Goal: Transaction & Acquisition: Purchase product/service

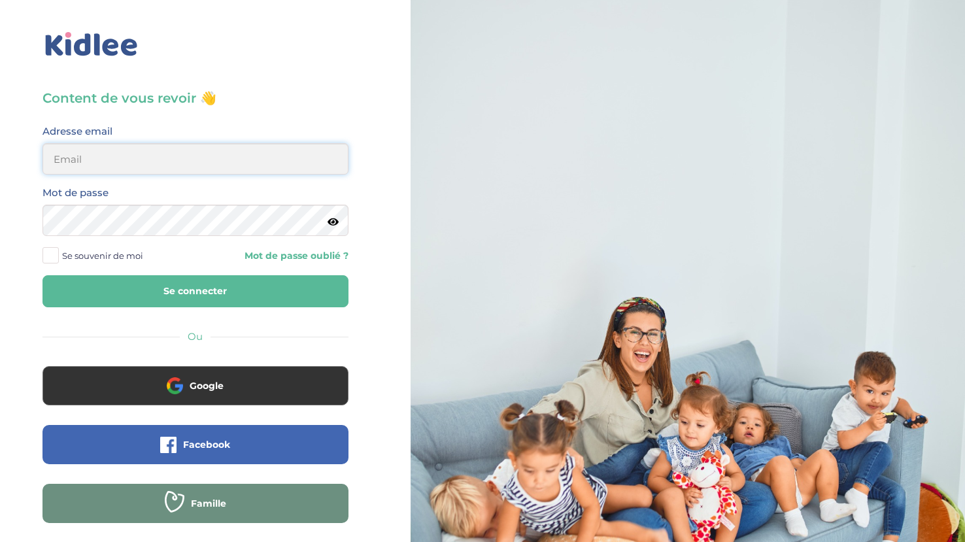
type input "sophie.decarne@gmail.com"
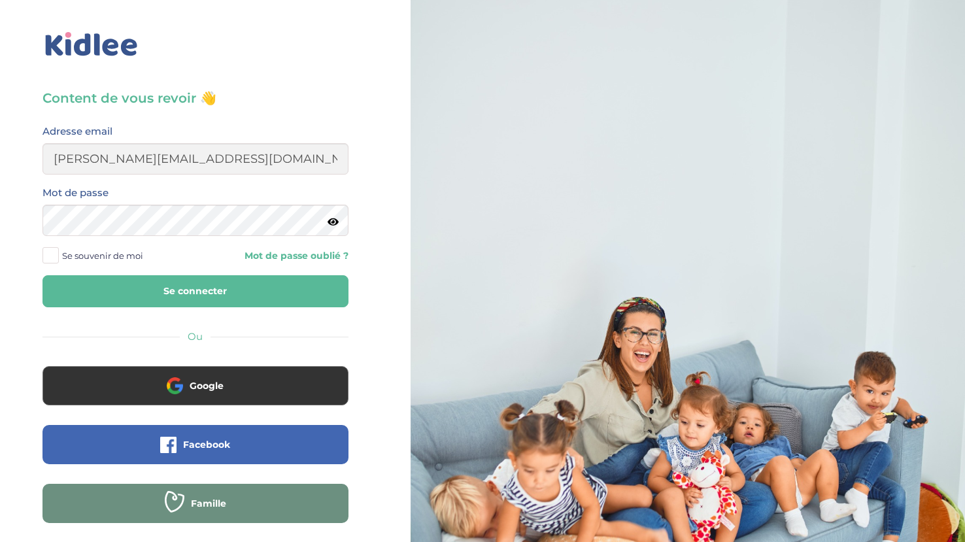
click at [258, 292] on button "Se connecter" at bounding box center [195, 291] width 306 height 32
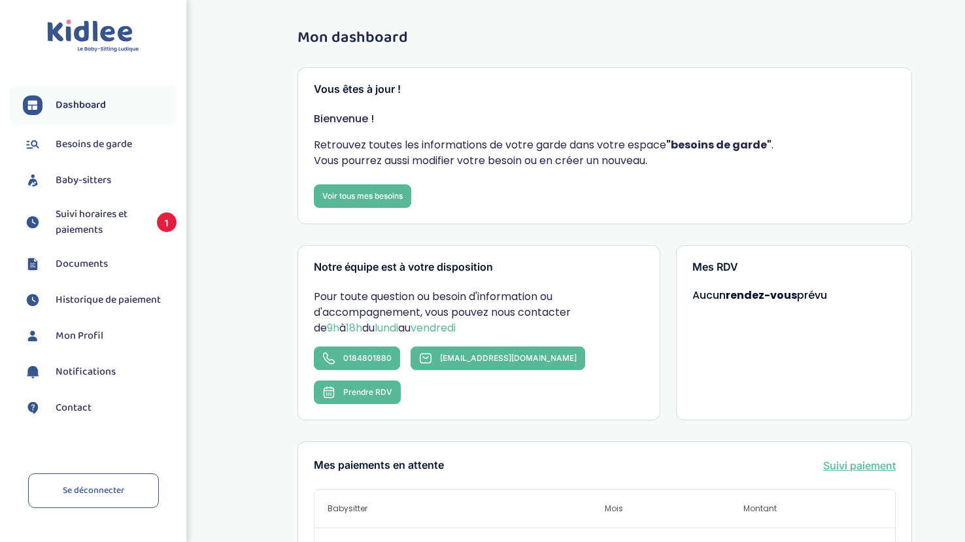
click at [143, 224] on link "Suivi horaires et paiements 1" at bounding box center [100, 222] width 154 height 31
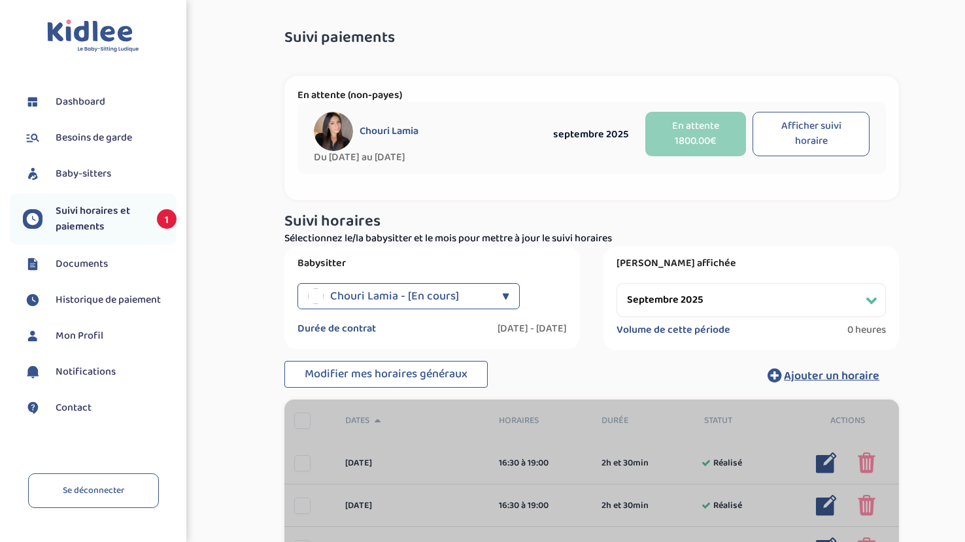
select select "septembre 2025"
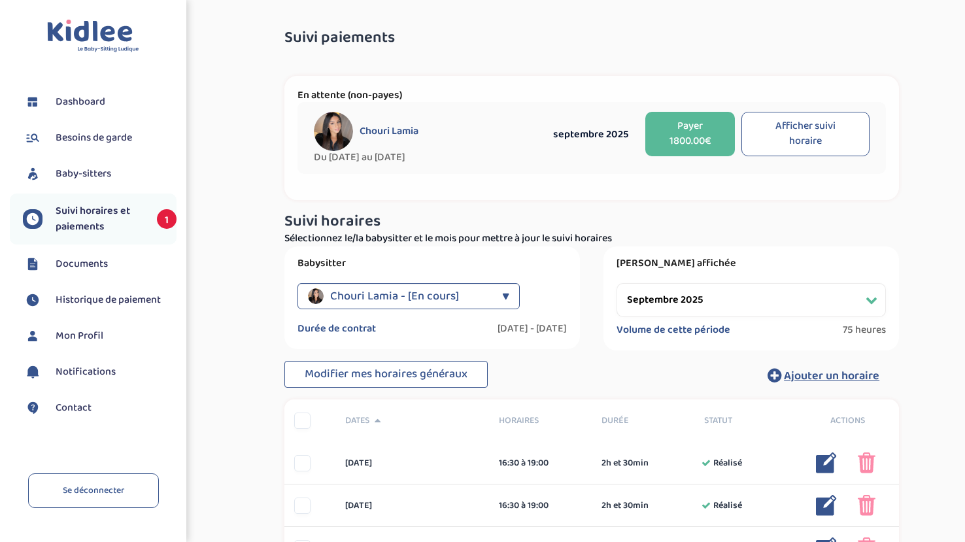
click at [295, 422] on div at bounding box center [302, 420] width 16 height 16
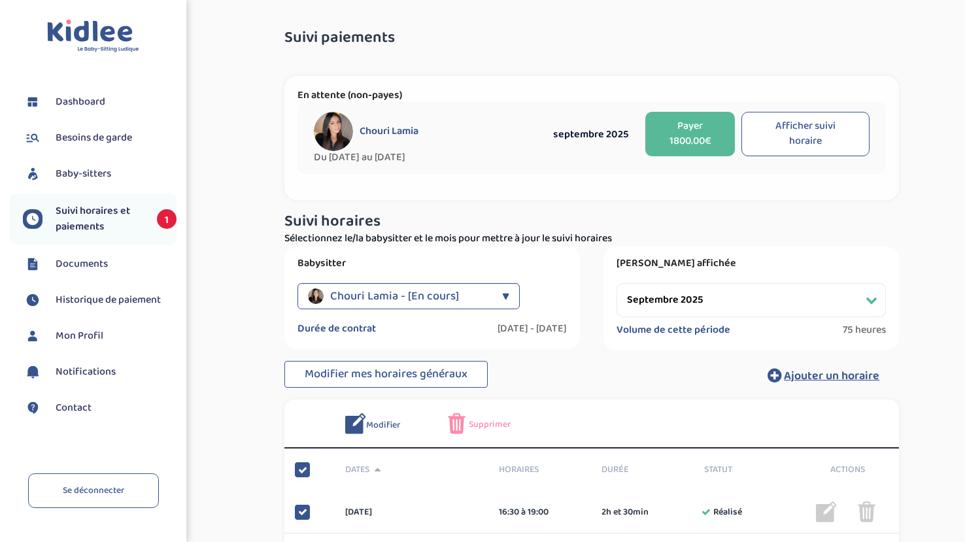
click at [700, 143] on button "Payer 1800.00€" at bounding box center [690, 134] width 90 height 44
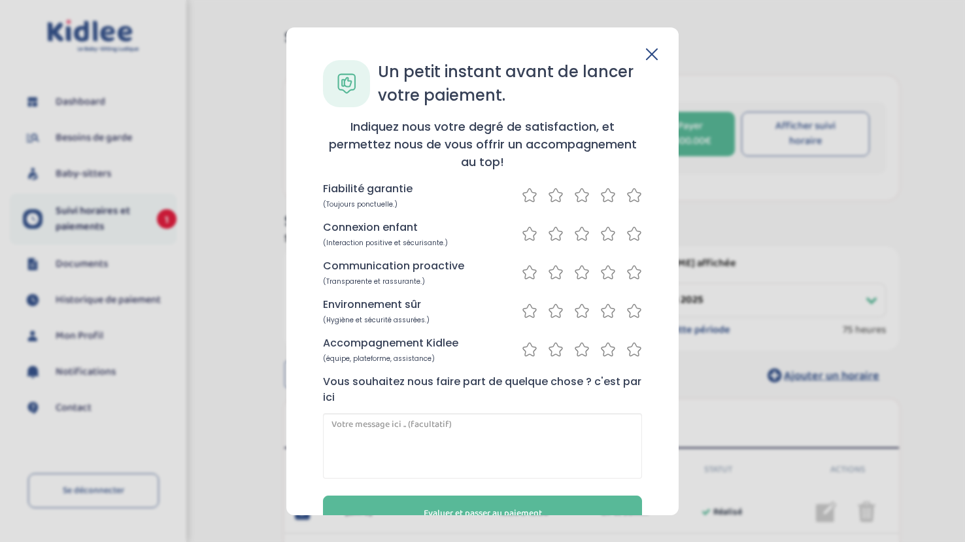
click at [646, 56] on icon at bounding box center [652, 54] width 12 height 12
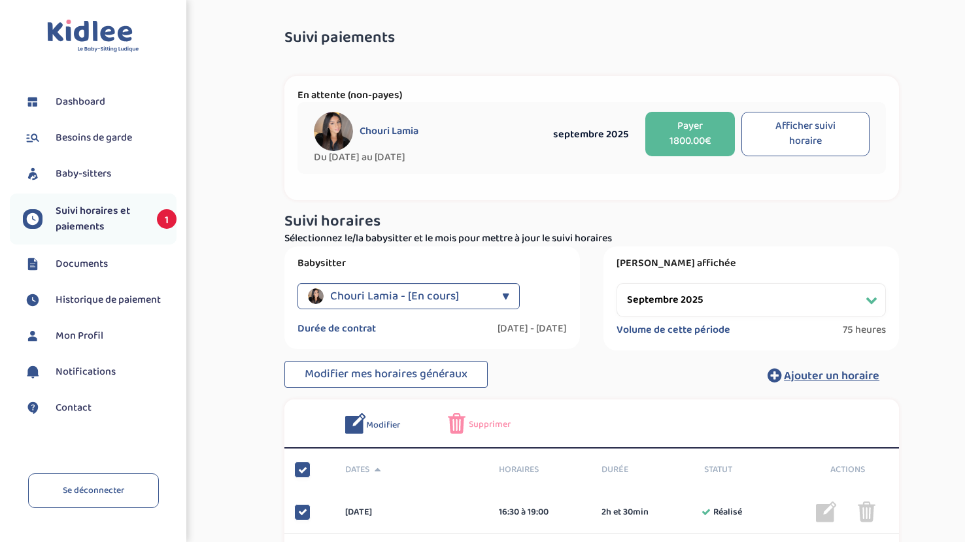
click at [677, 87] on div "En attente (non-payes) Chouri Lamia Du 2025-08-26 au 2026-07-10 septembre 2025 …" at bounding box center [591, 138] width 614 height 124
click at [691, 121] on button "Payer 1800.00€" at bounding box center [690, 134] width 90 height 44
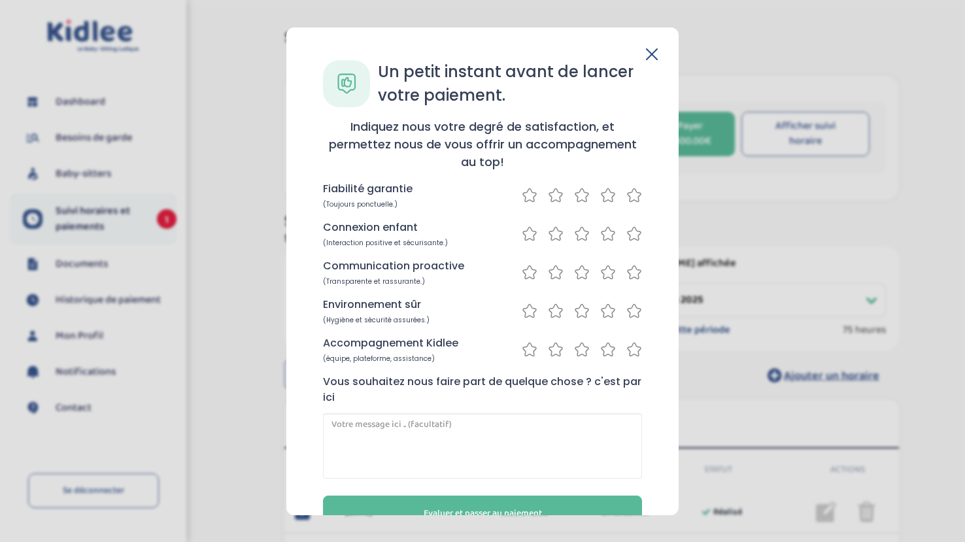
scroll to position [37, 0]
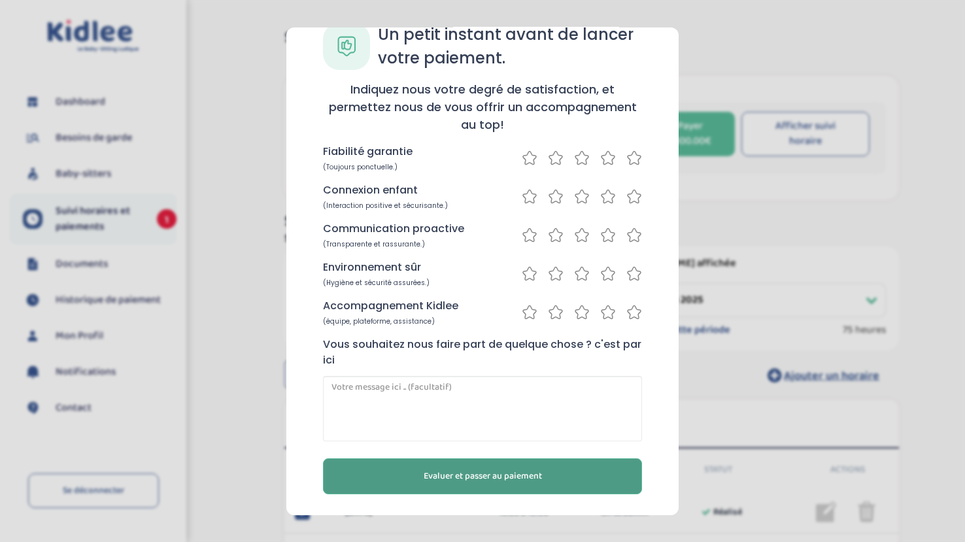
click at [511, 476] on span "Evaluer et passer au paiement" at bounding box center [483, 476] width 118 height 14
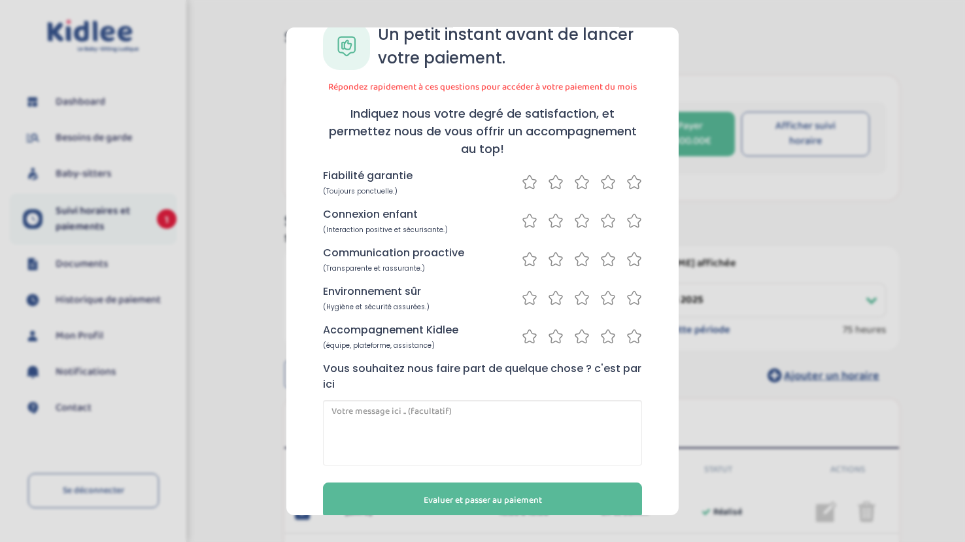
scroll to position [0, 0]
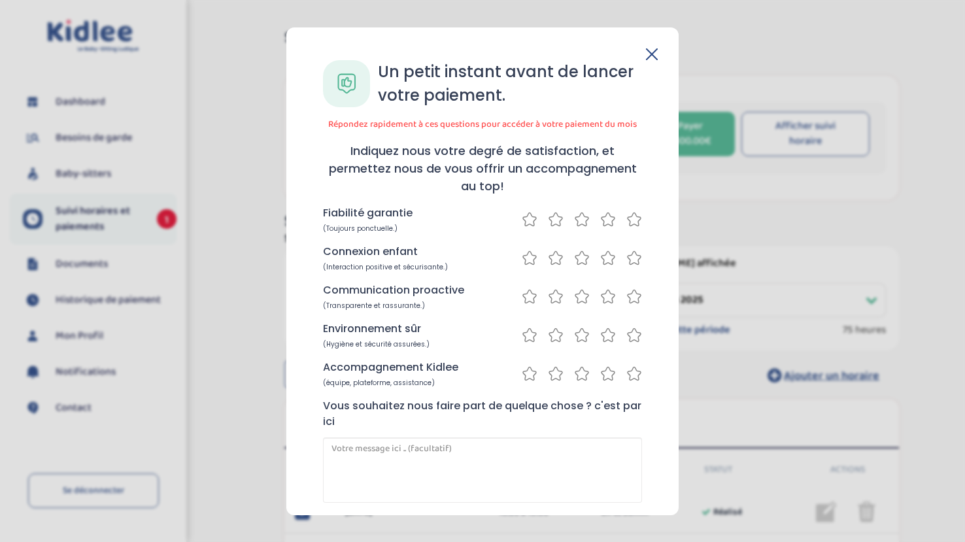
click at [628, 222] on icon at bounding box center [634, 218] width 16 height 16
click at [631, 255] on icon at bounding box center [634, 257] width 16 height 16
click at [630, 286] on div "Communication proactive (Transparente et rassurante.)" at bounding box center [482, 296] width 319 height 28
click at [630, 294] on icon at bounding box center [634, 296] width 16 height 16
click at [630, 335] on icon at bounding box center [634, 334] width 16 height 16
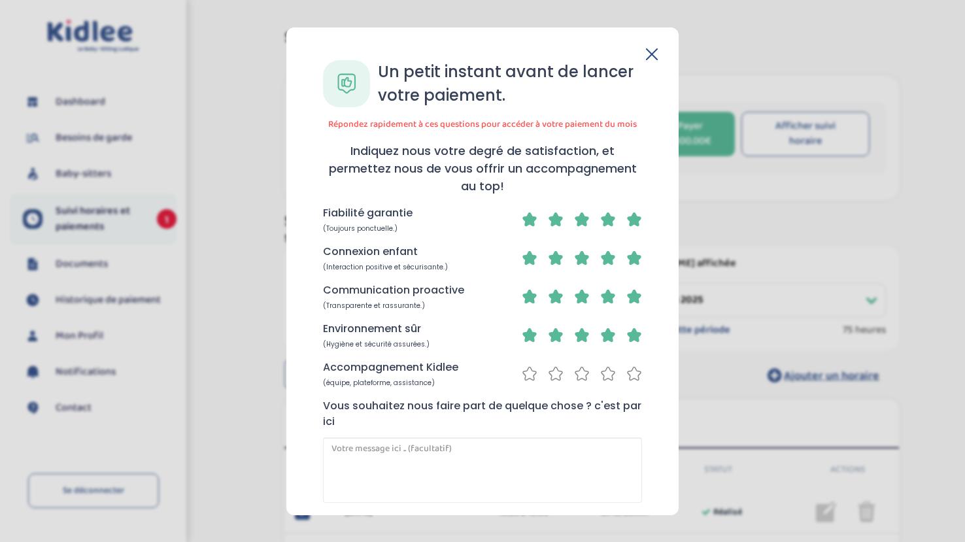
scroll to position [61, 0]
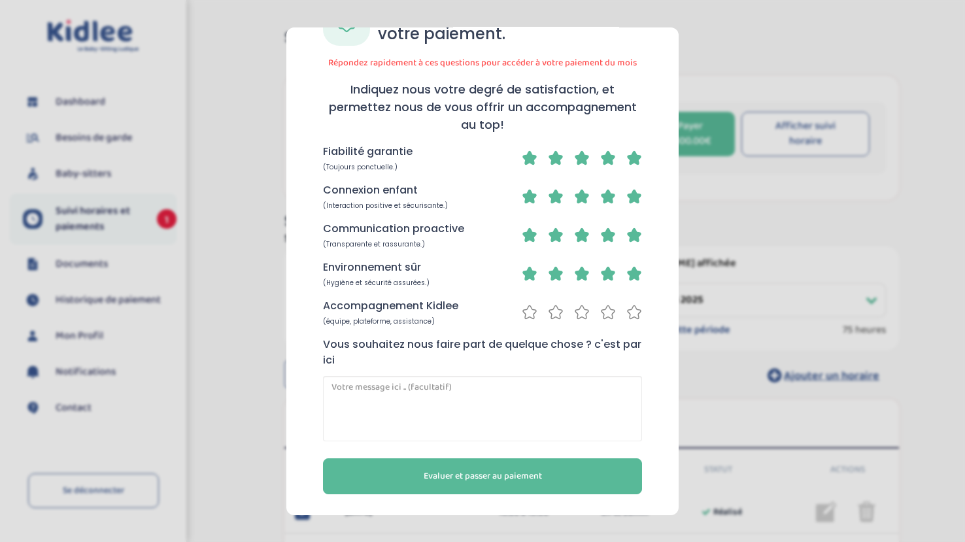
click at [630, 313] on icon at bounding box center [634, 311] width 16 height 16
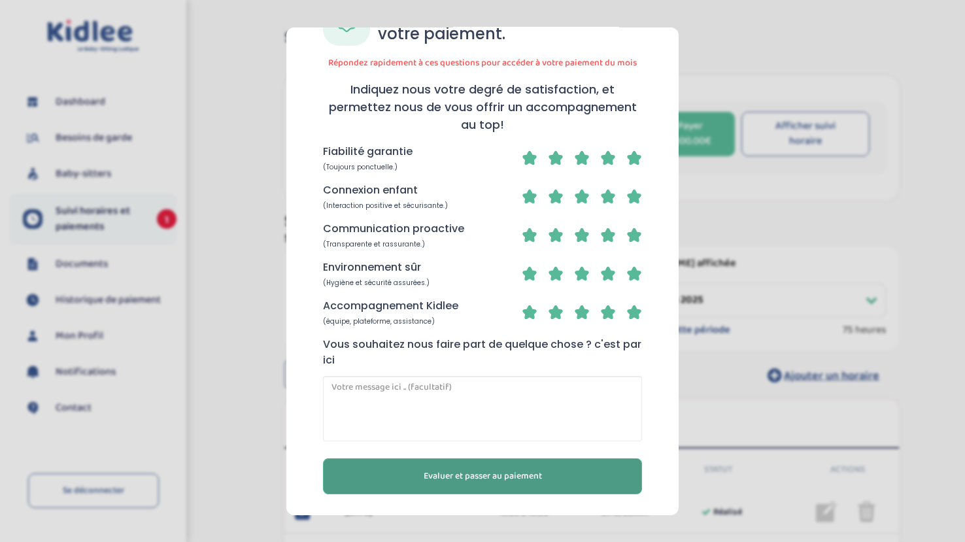
click at [512, 477] on span "Evaluer et passer au paiement" at bounding box center [483, 476] width 118 height 14
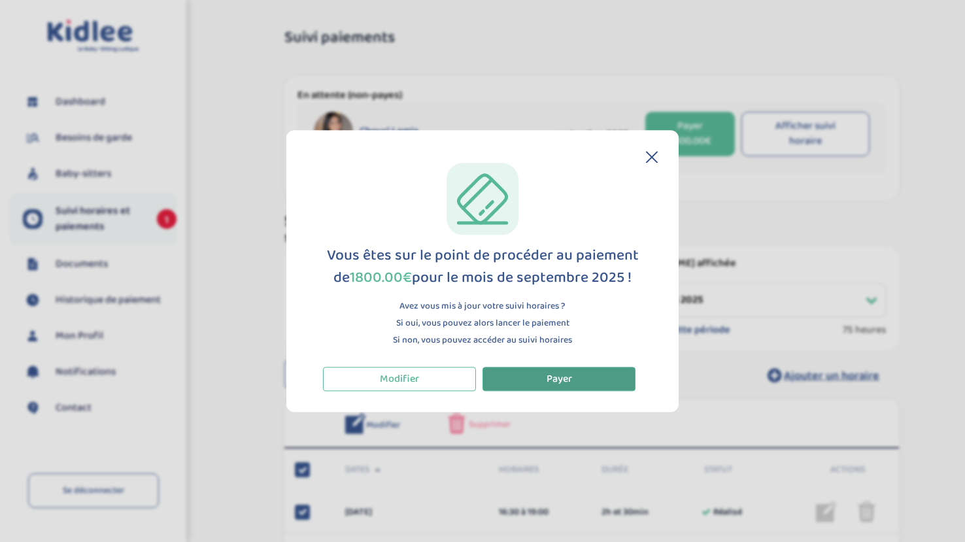
click at [531, 385] on button "Payer" at bounding box center [558, 379] width 153 height 24
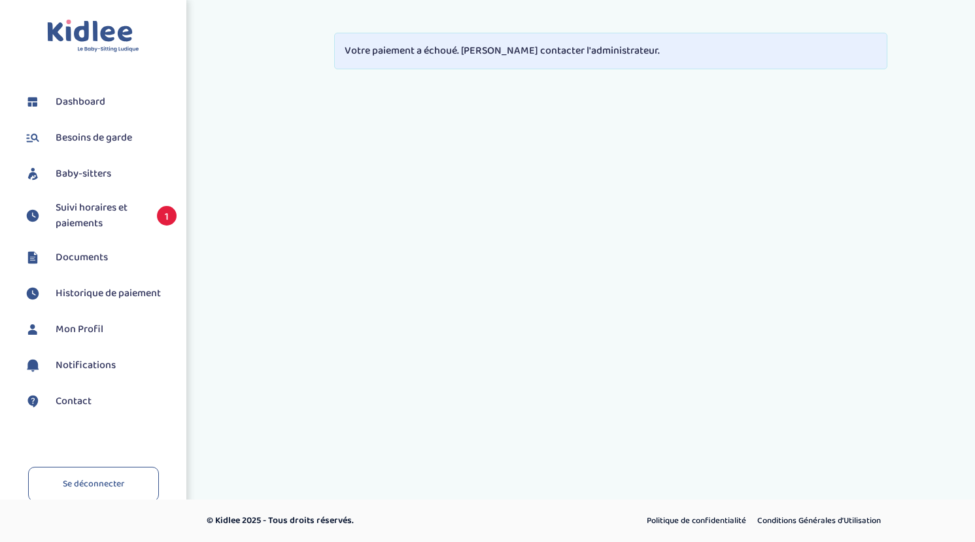
click at [531, 50] on div "Votre paiement a échoué. Veuillez contacter l'administrateur." at bounding box center [610, 51] width 553 height 37
click at [108, 214] on span "Suivi horaires et paiements" at bounding box center [100, 215] width 88 height 31
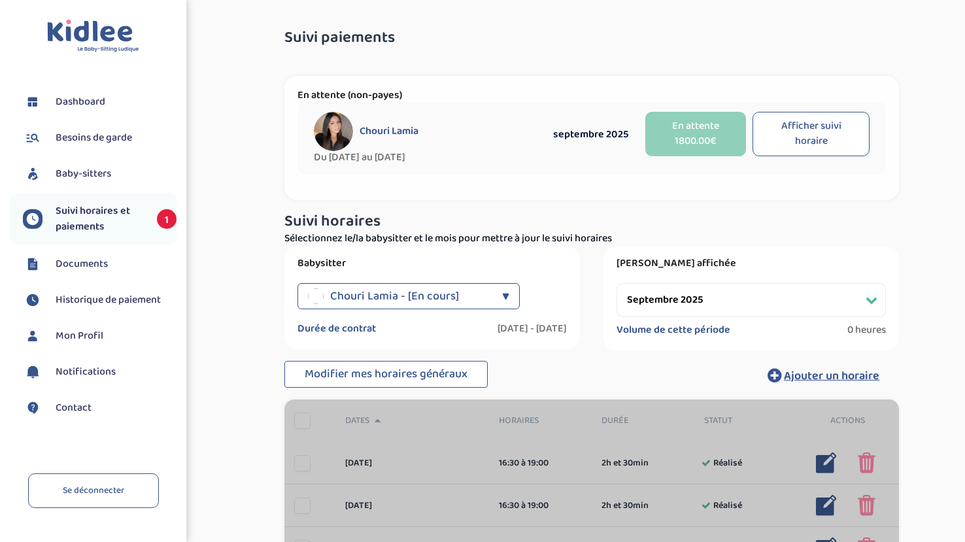
select select "septembre 2025"
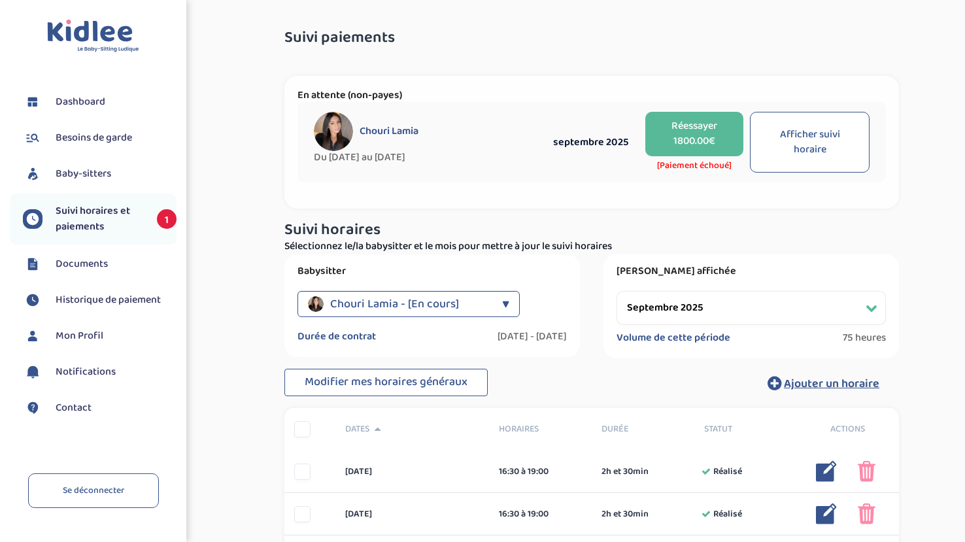
click at [708, 144] on button "Réessayer 1800.00€" at bounding box center [694, 134] width 98 height 44
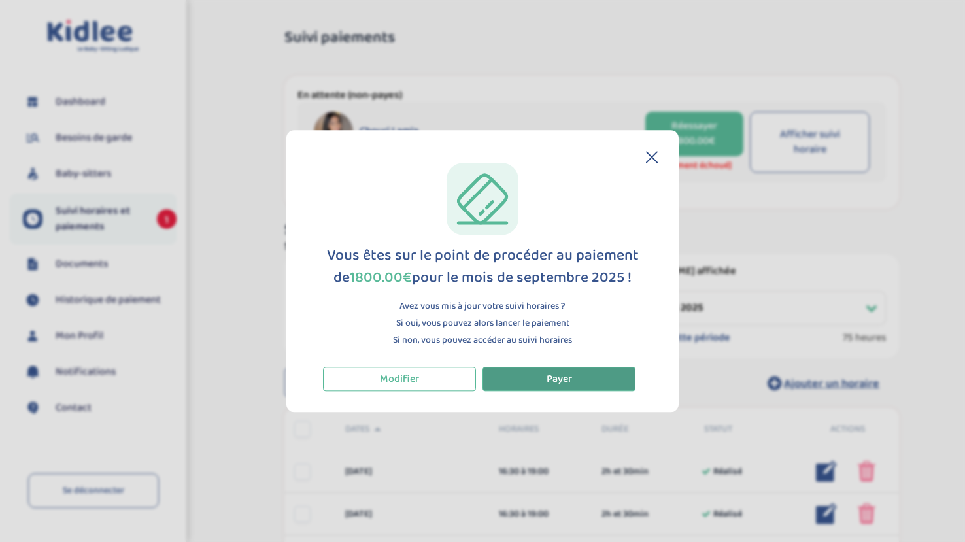
click at [583, 386] on button "Payer" at bounding box center [558, 379] width 153 height 24
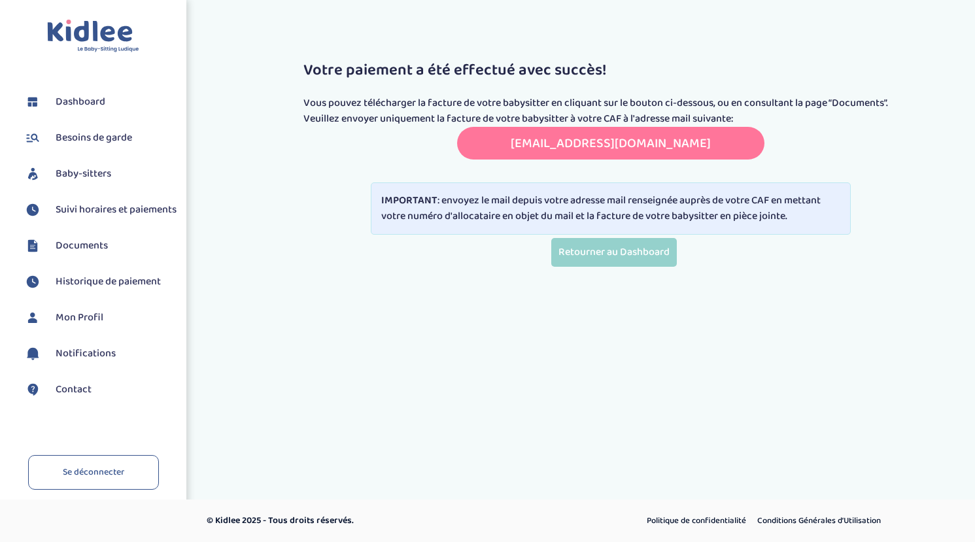
click at [551, 142] on link "transmettreundocument.caf75@info-caf.fr" at bounding box center [611, 143] width 200 height 21
click at [711, 140] on link "transmettreundocument.caf75@info-caf.fr" at bounding box center [611, 143] width 200 height 21
